Goal: Find contact information: Find contact information

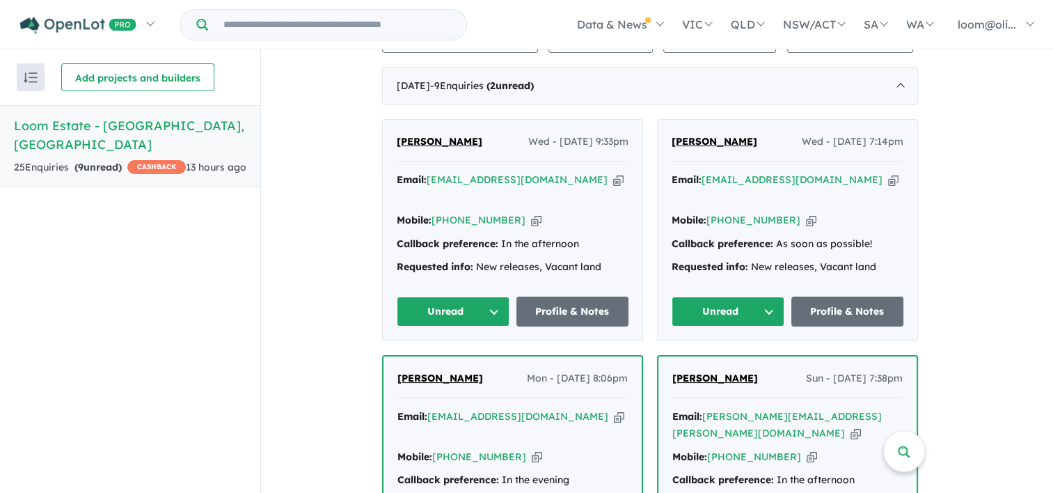
scroll to position [525, 0]
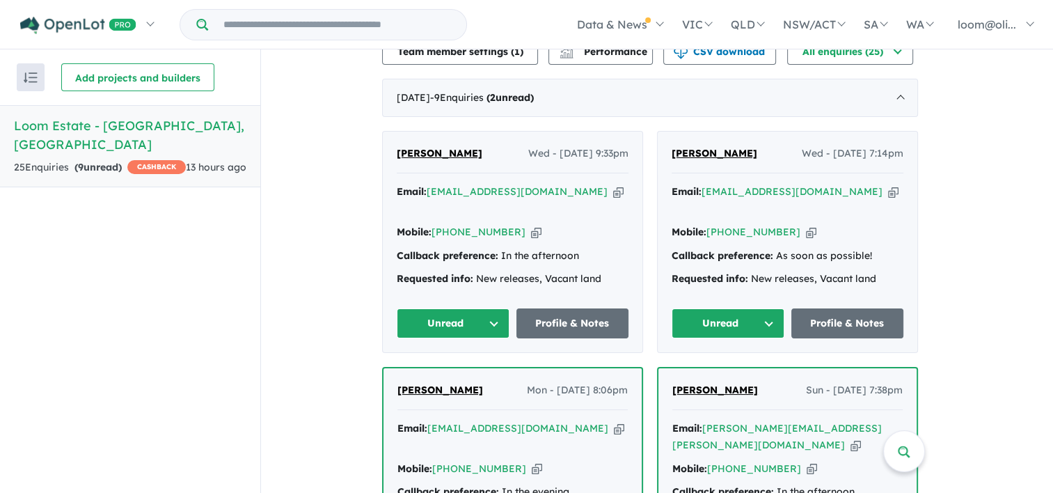
click at [771, 312] on button "Unread" at bounding box center [727, 323] width 113 height 30
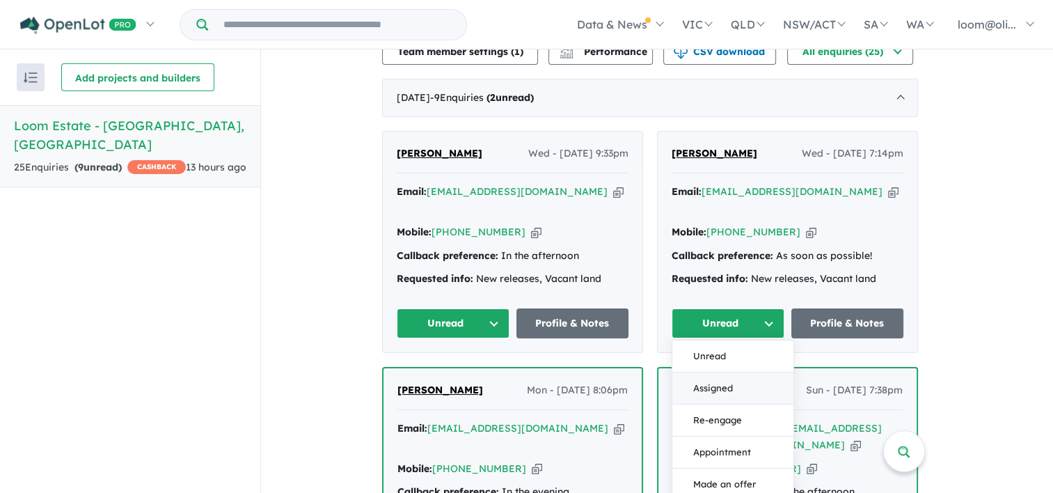
click at [715, 378] on button "Assigned" at bounding box center [732, 388] width 121 height 32
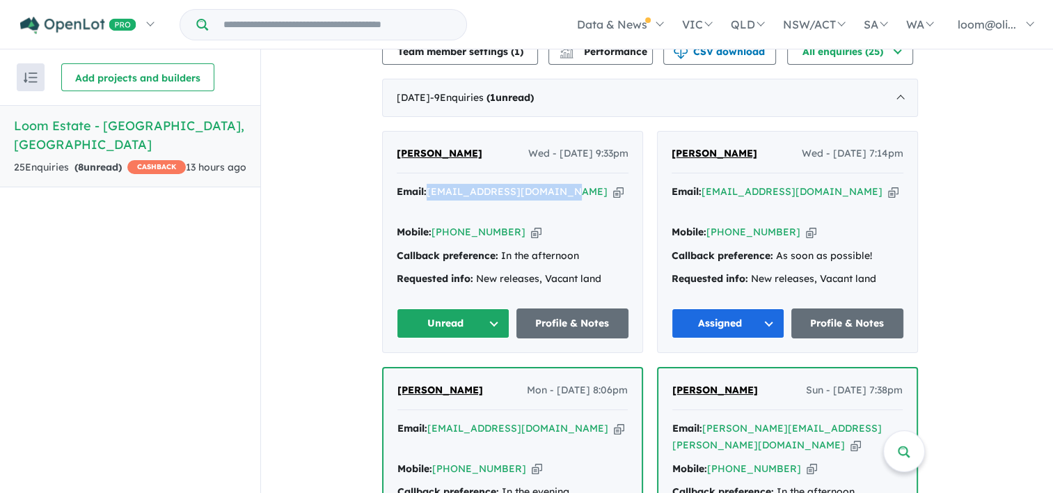
drag, startPoint x: 570, startPoint y: 186, endPoint x: 432, endPoint y: 186, distance: 137.8
click at [432, 186] on div "Email: [EMAIL_ADDRESS][DOMAIN_NAME] Copied!" at bounding box center [513, 200] width 232 height 33
copy a%20Loom%20Estate%20-%20Warragul"] "[EMAIL_ADDRESS][DOMAIN_NAME]"
drag, startPoint x: 515, startPoint y: 211, endPoint x: 439, endPoint y: 203, distance: 76.2
click at [439, 224] on div "Mobile: [PHONE_NUMBER] Copied!" at bounding box center [513, 232] width 232 height 17
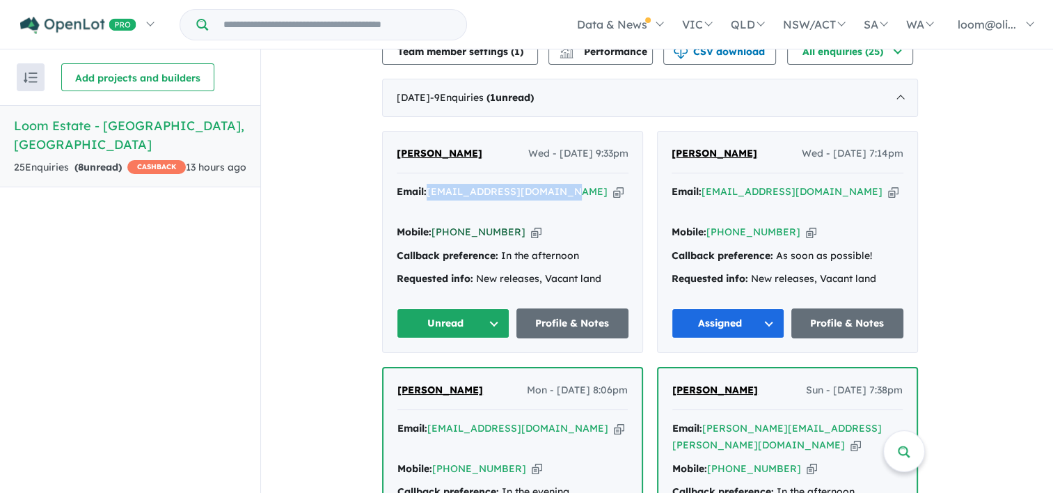
copy link "[PHONE_NUMBER]"
click at [498, 314] on button "Unread" at bounding box center [453, 323] width 113 height 30
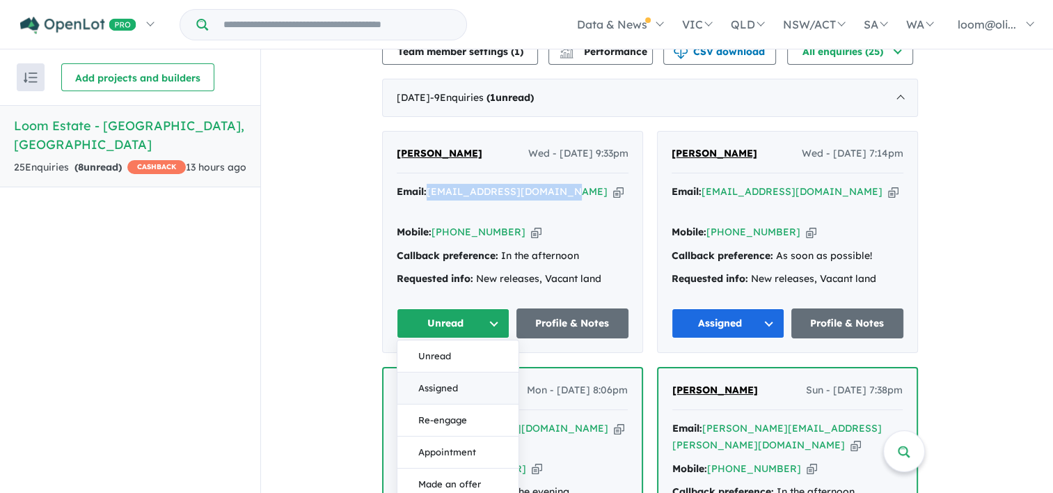
click at [451, 378] on button "Assigned" at bounding box center [457, 388] width 121 height 32
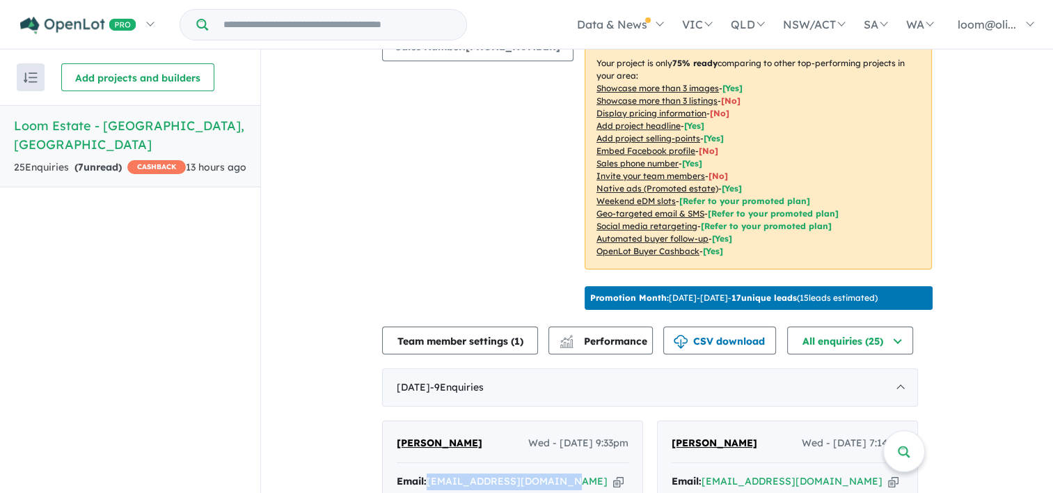
scroll to position [134, 0]
